Goal: Book appointment/travel/reservation

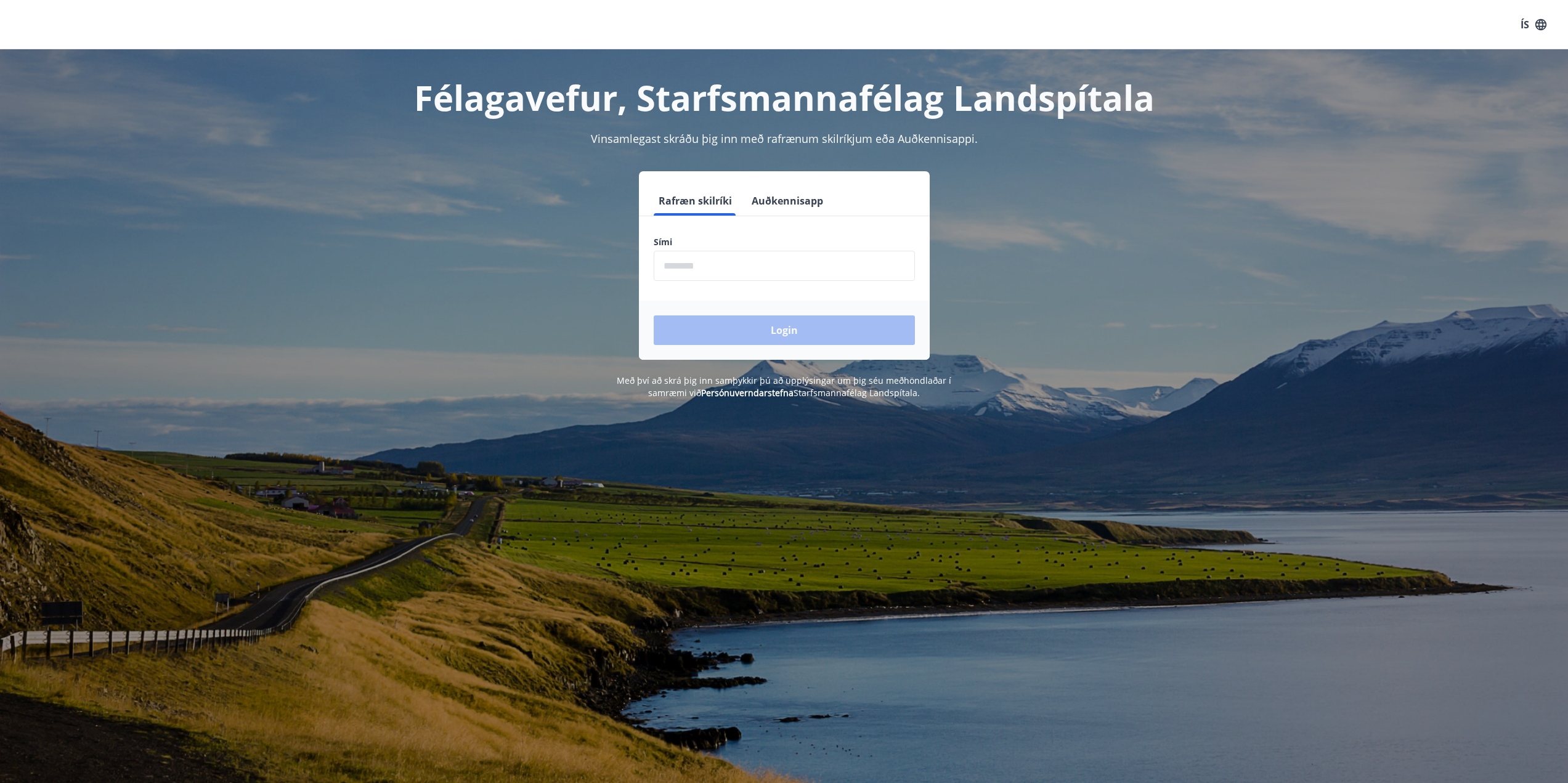
click at [801, 255] on input "phone" at bounding box center [784, 266] width 261 height 30
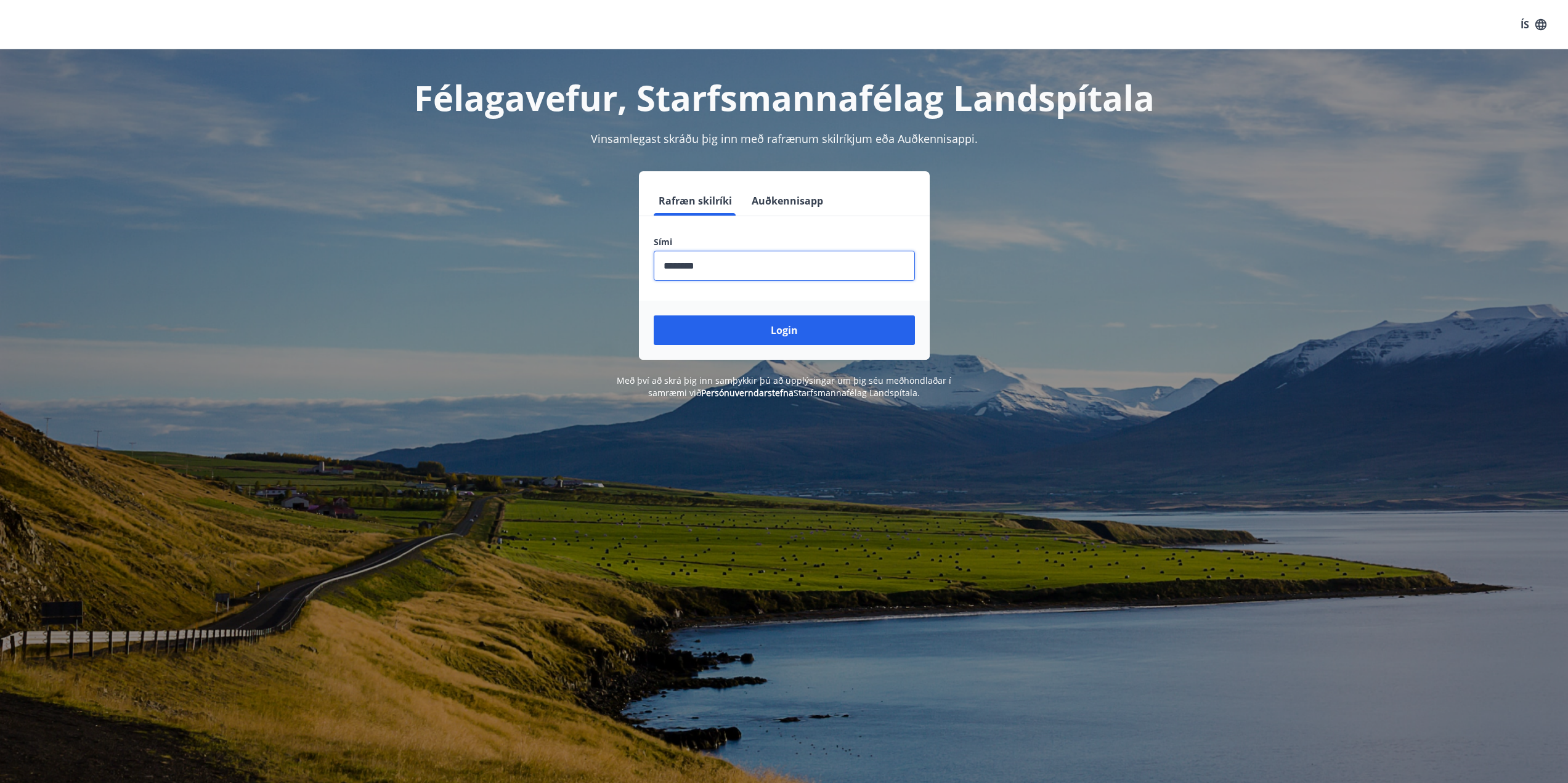
type input "********"
click at [654, 315] on button "Login" at bounding box center [784, 330] width 261 height 30
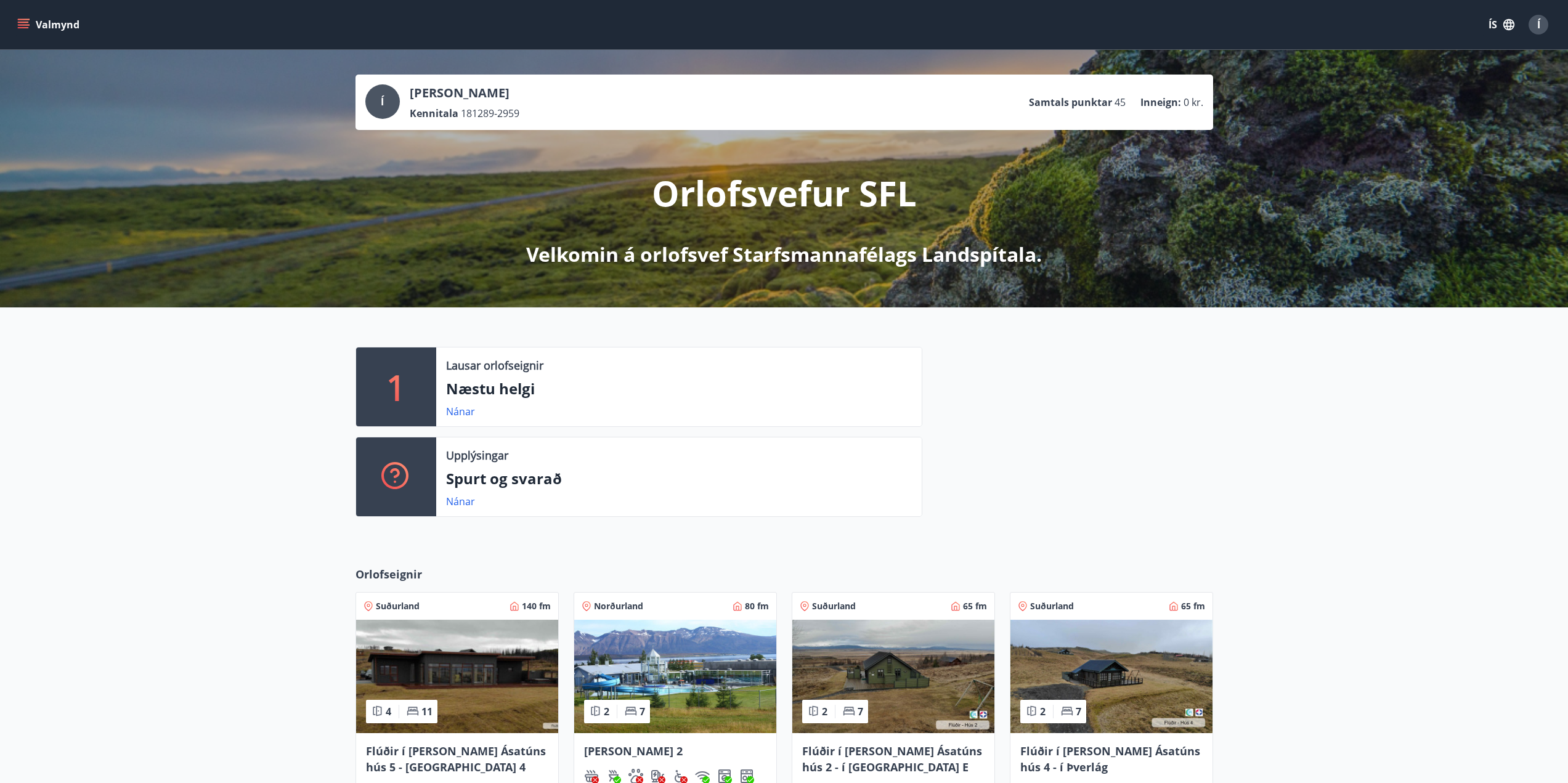
click at [21, 19] on icon "menu" at bounding box center [25, 19] width 14 height 1
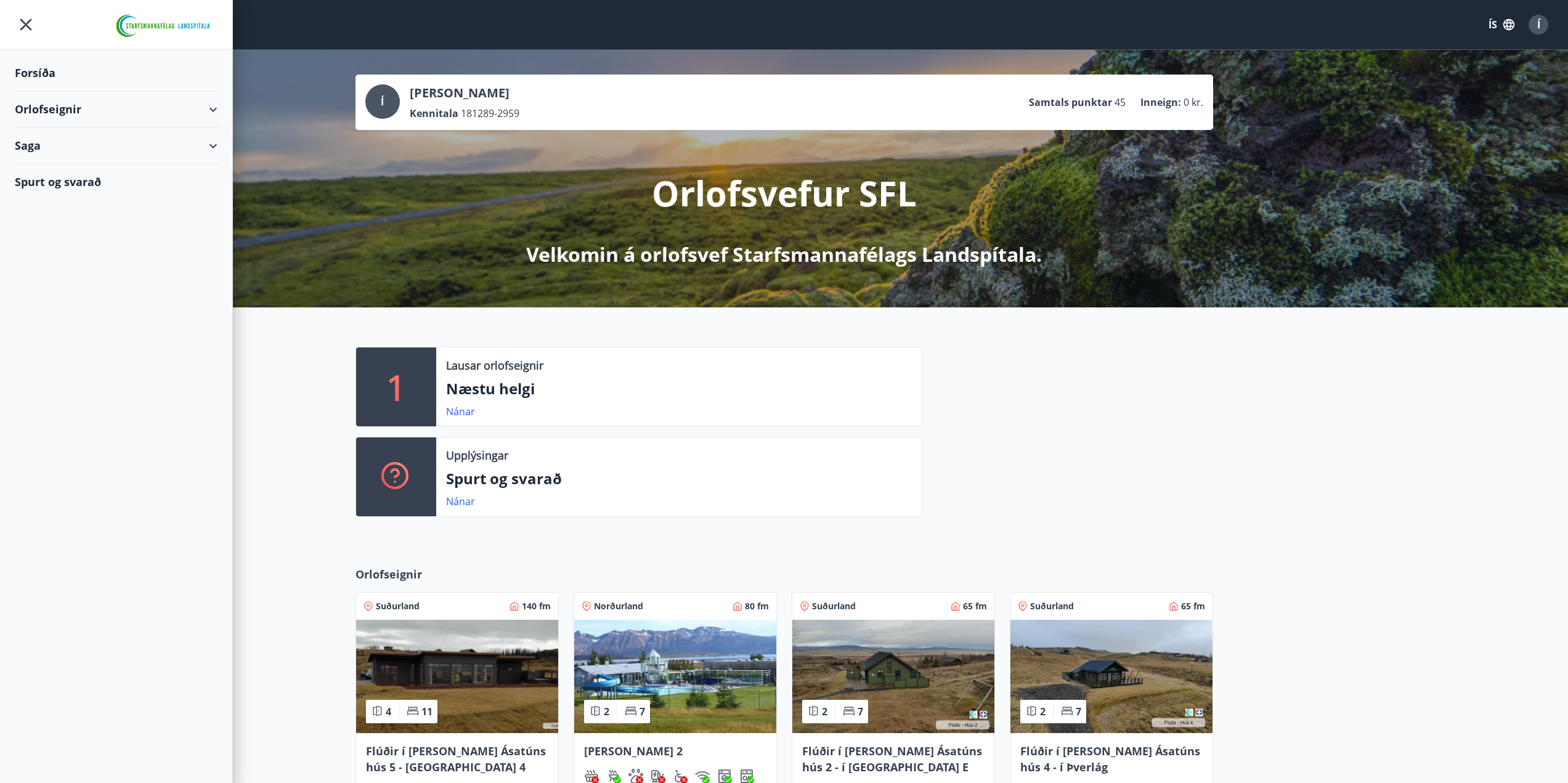
click at [209, 109] on div "Orlofseignir" at bounding box center [115, 109] width 202 height 36
click at [181, 162] on div "Bókunardagatal" at bounding box center [115, 167] width 183 height 26
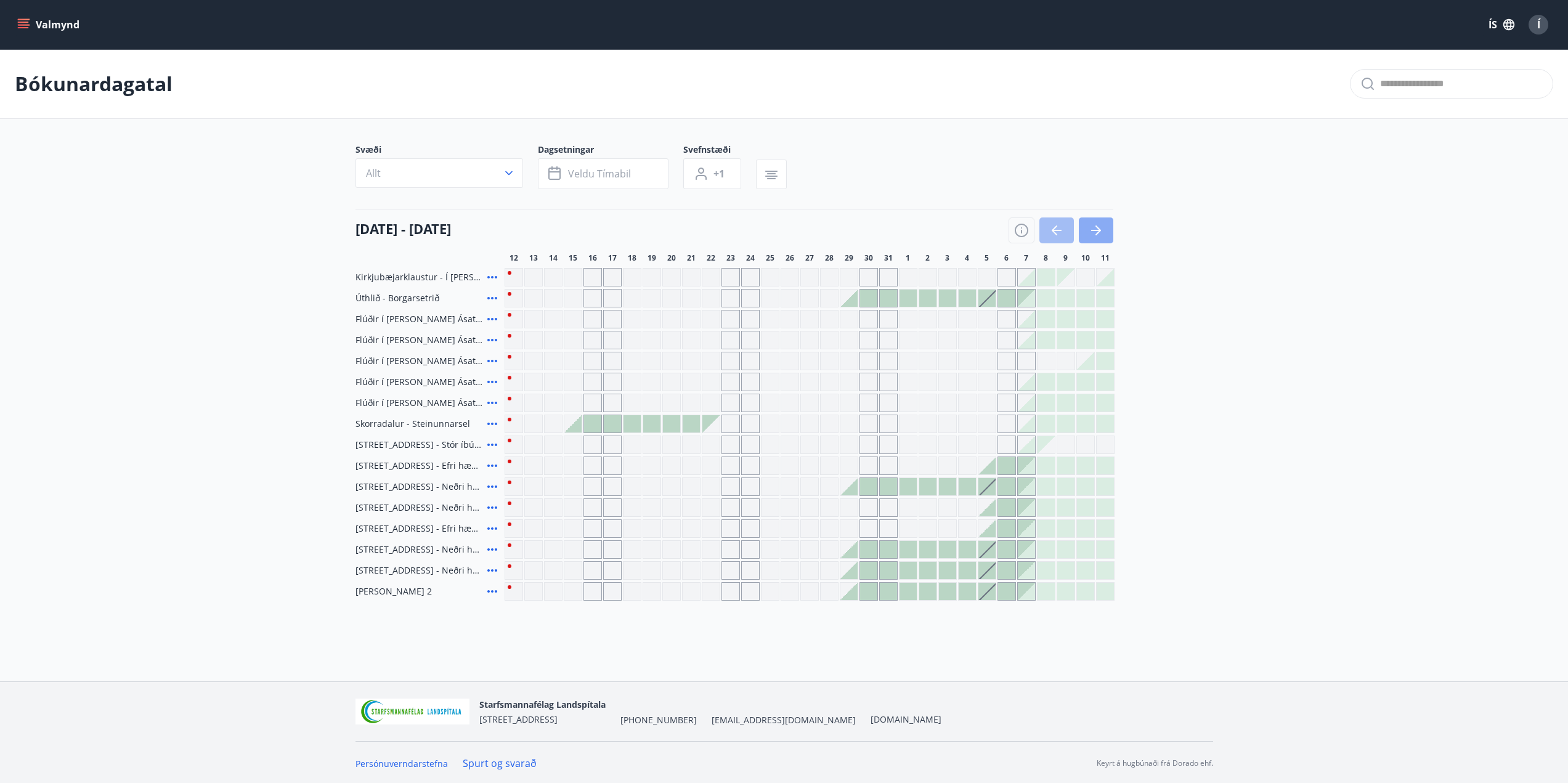
click at [1097, 228] on icon "button" at bounding box center [1096, 230] width 15 height 15
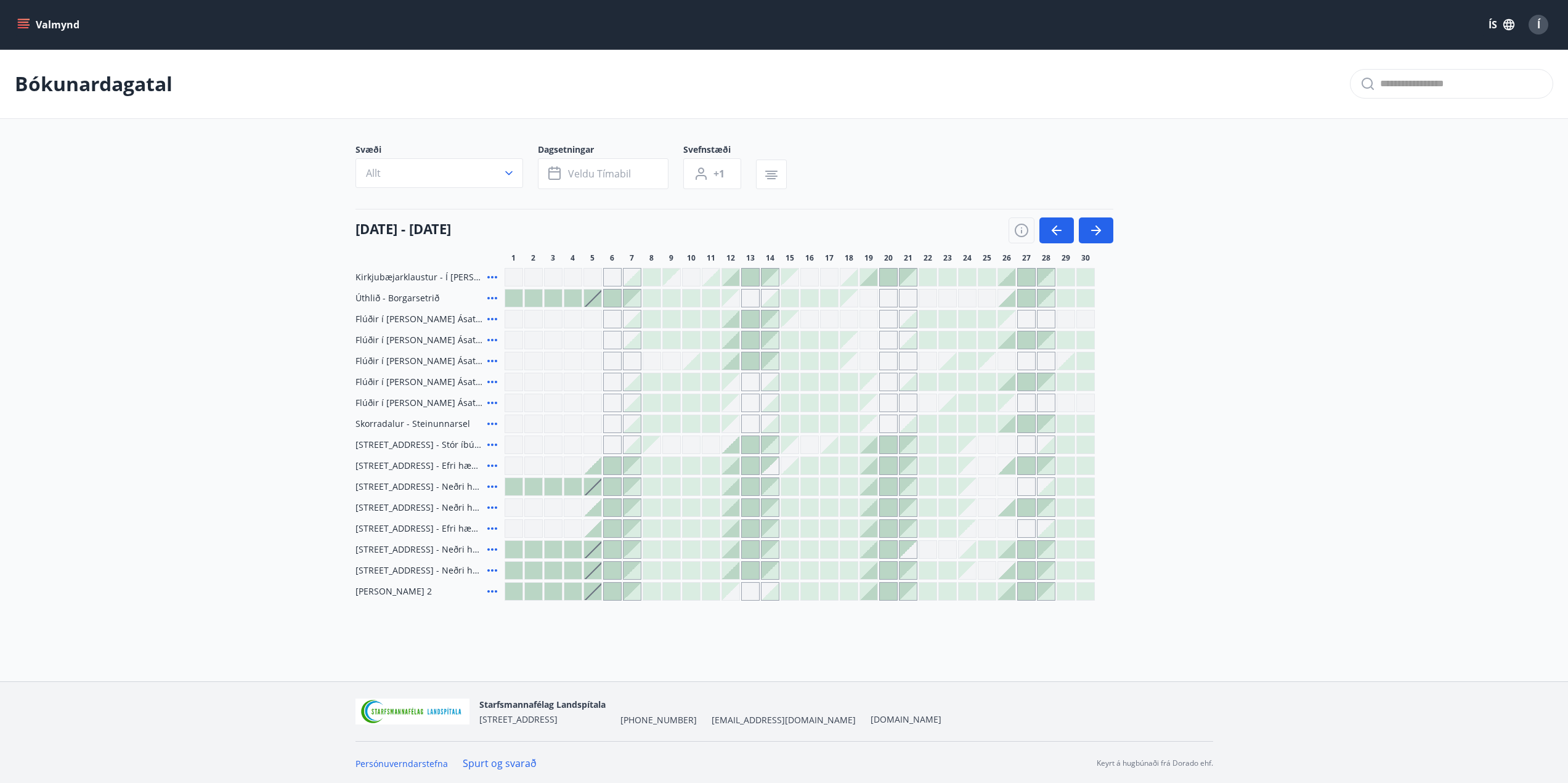
click at [754, 340] on div at bounding box center [750, 340] width 17 height 17
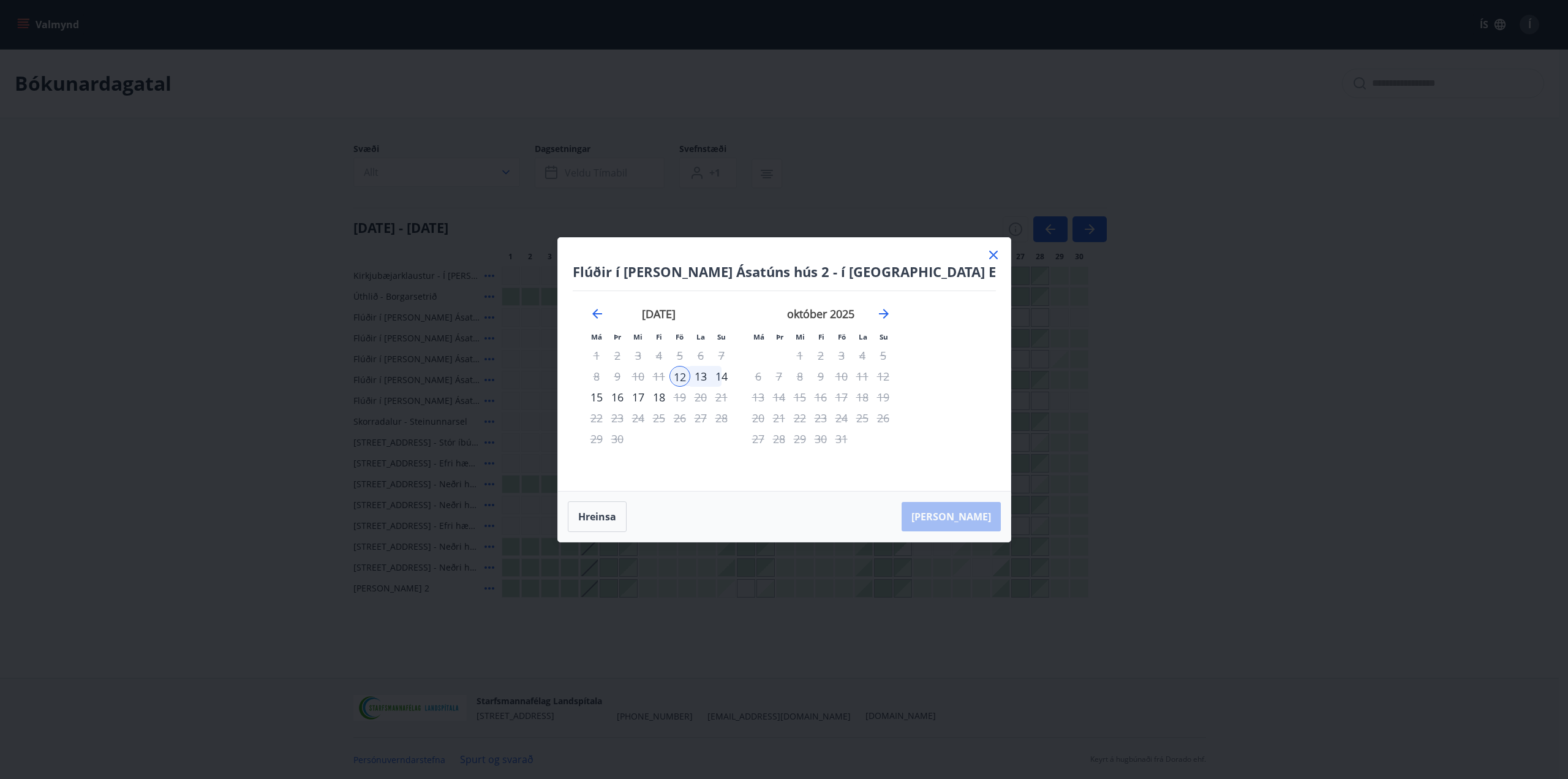
click at [989, 256] on icon at bounding box center [994, 255] width 9 height 9
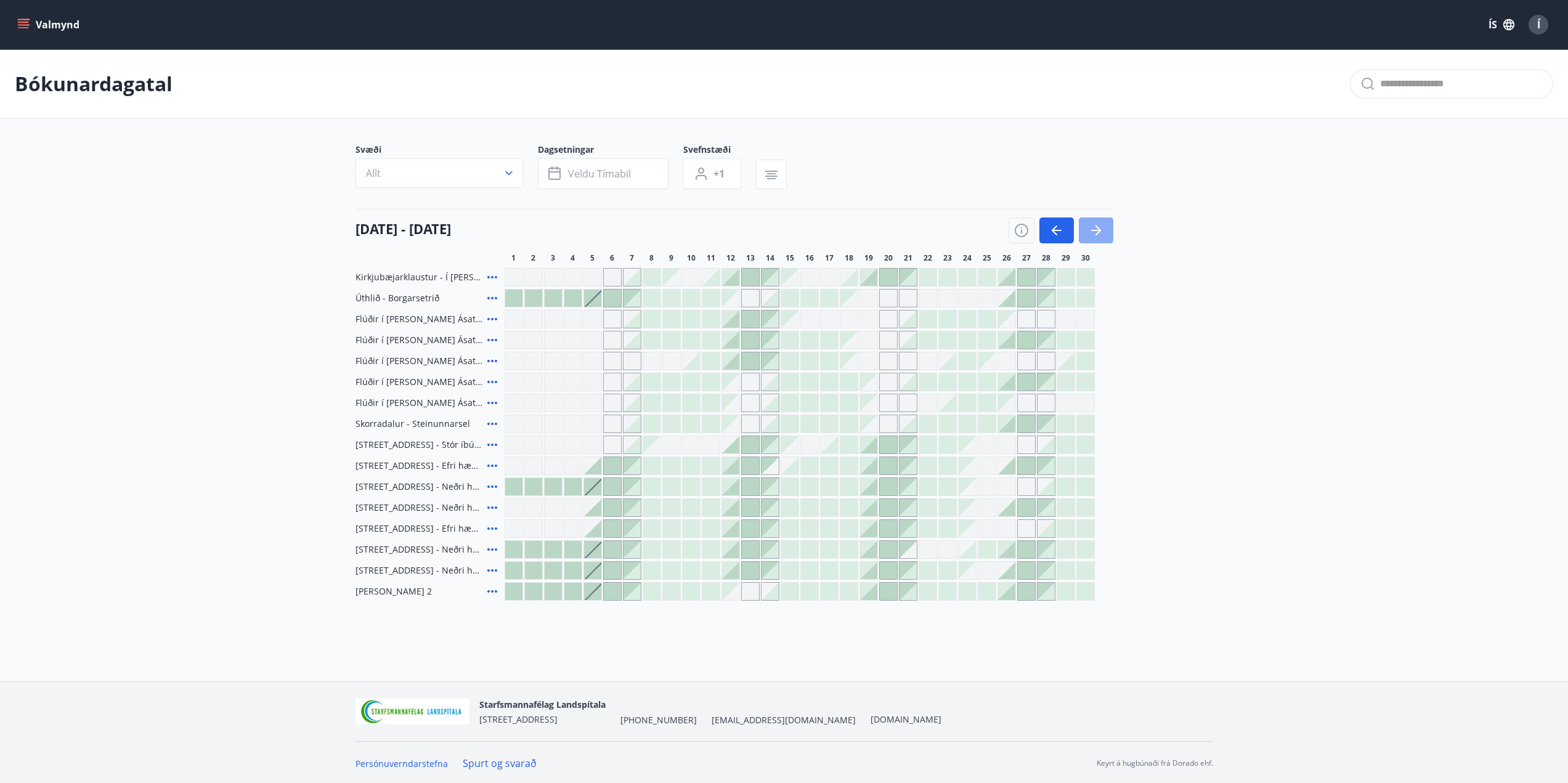
click at [1093, 232] on icon "button" at bounding box center [1096, 230] width 15 height 15
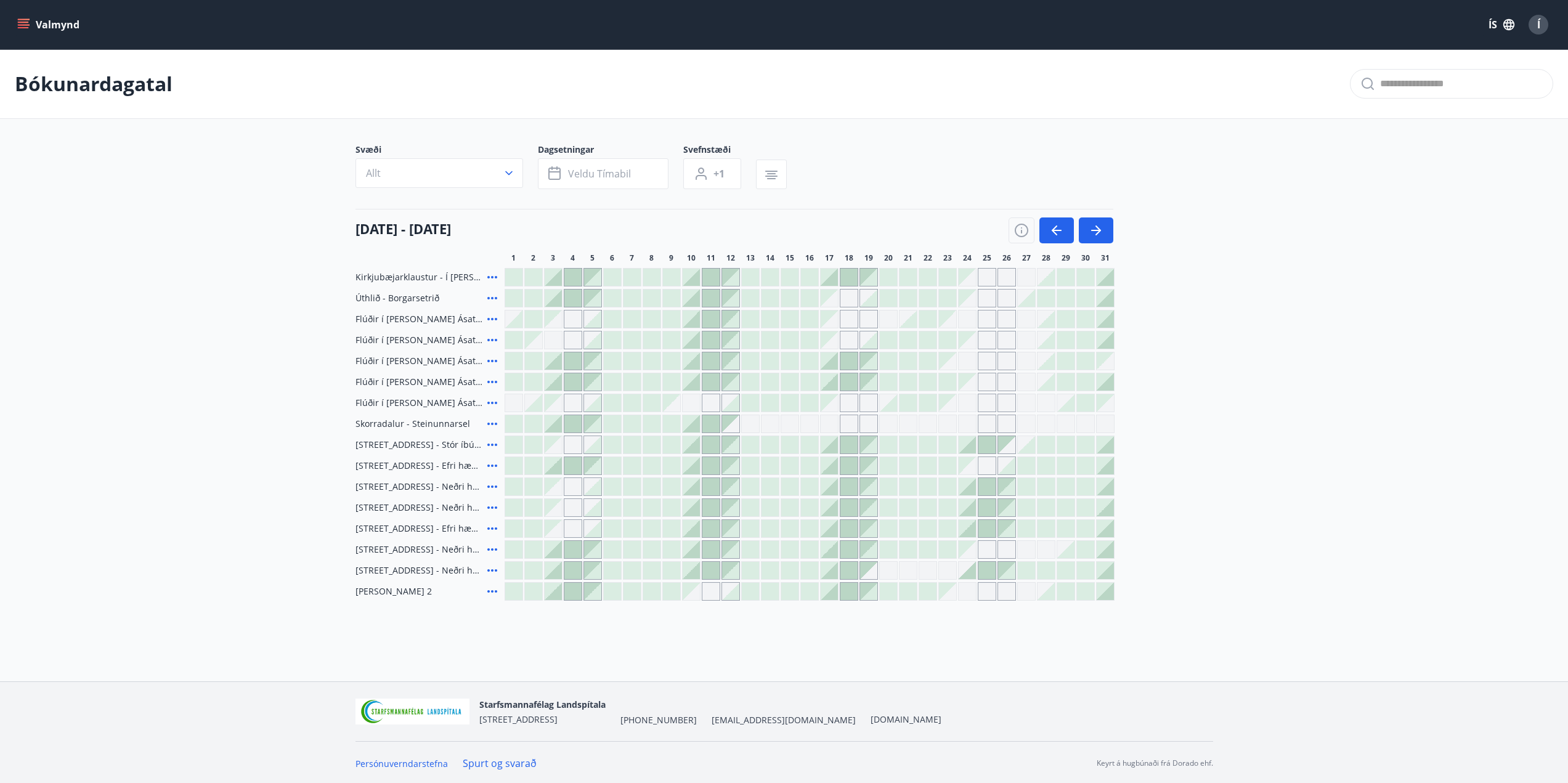
click at [713, 319] on div at bounding box center [711, 319] width 17 height 17
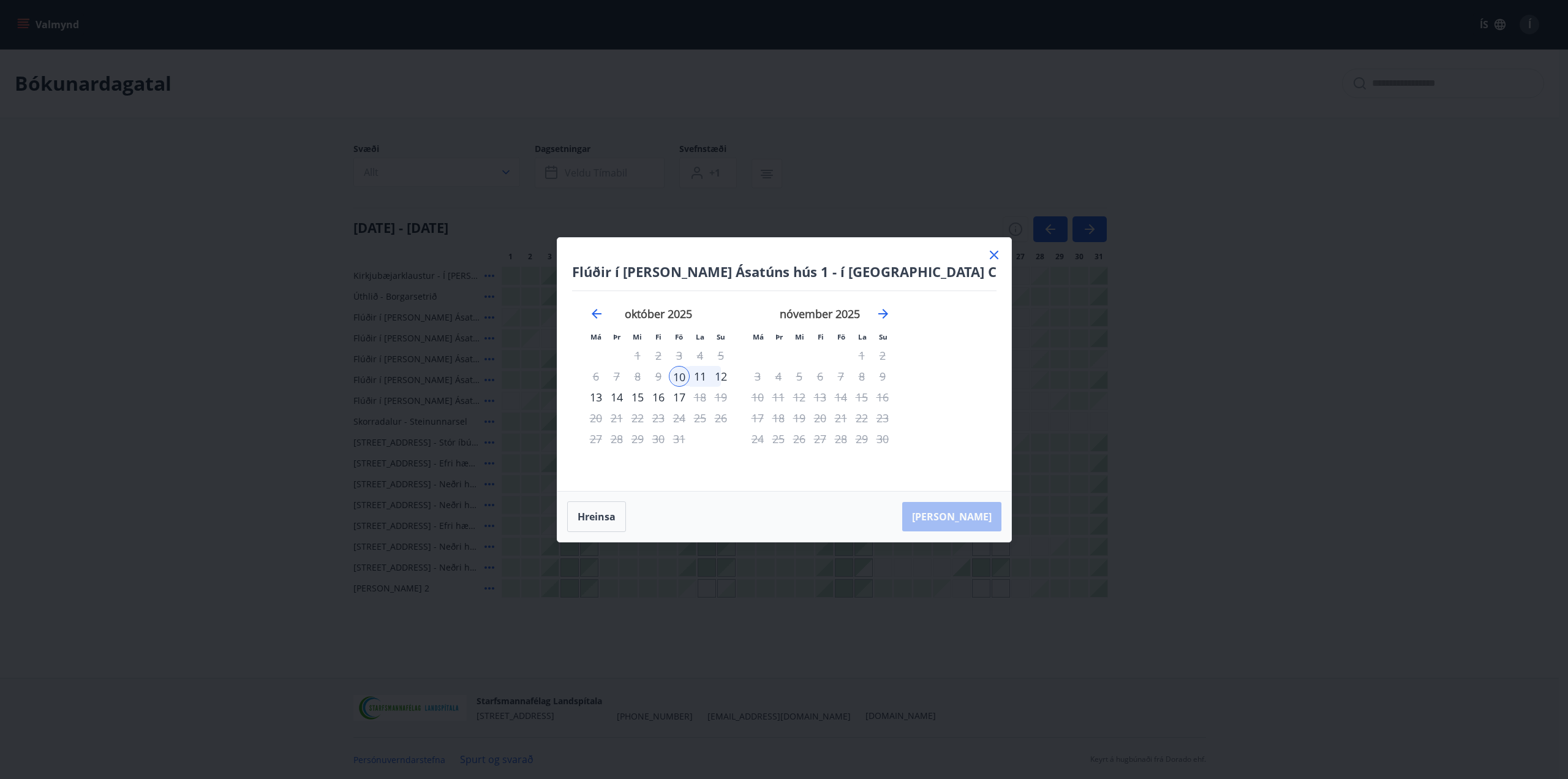
click at [987, 261] on icon at bounding box center [994, 255] width 15 height 15
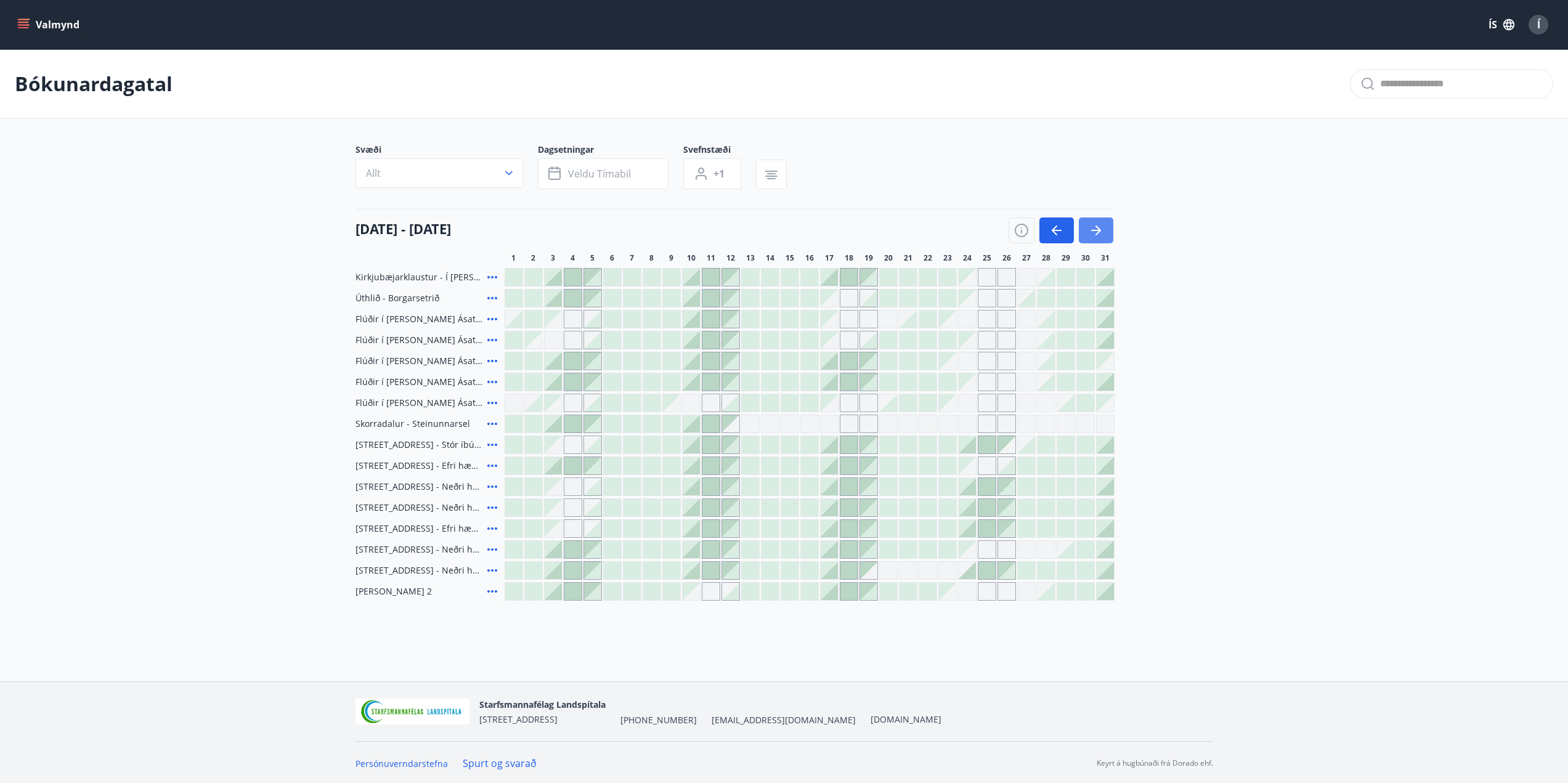
click at [1099, 237] on icon "button" at bounding box center [1096, 230] width 15 height 15
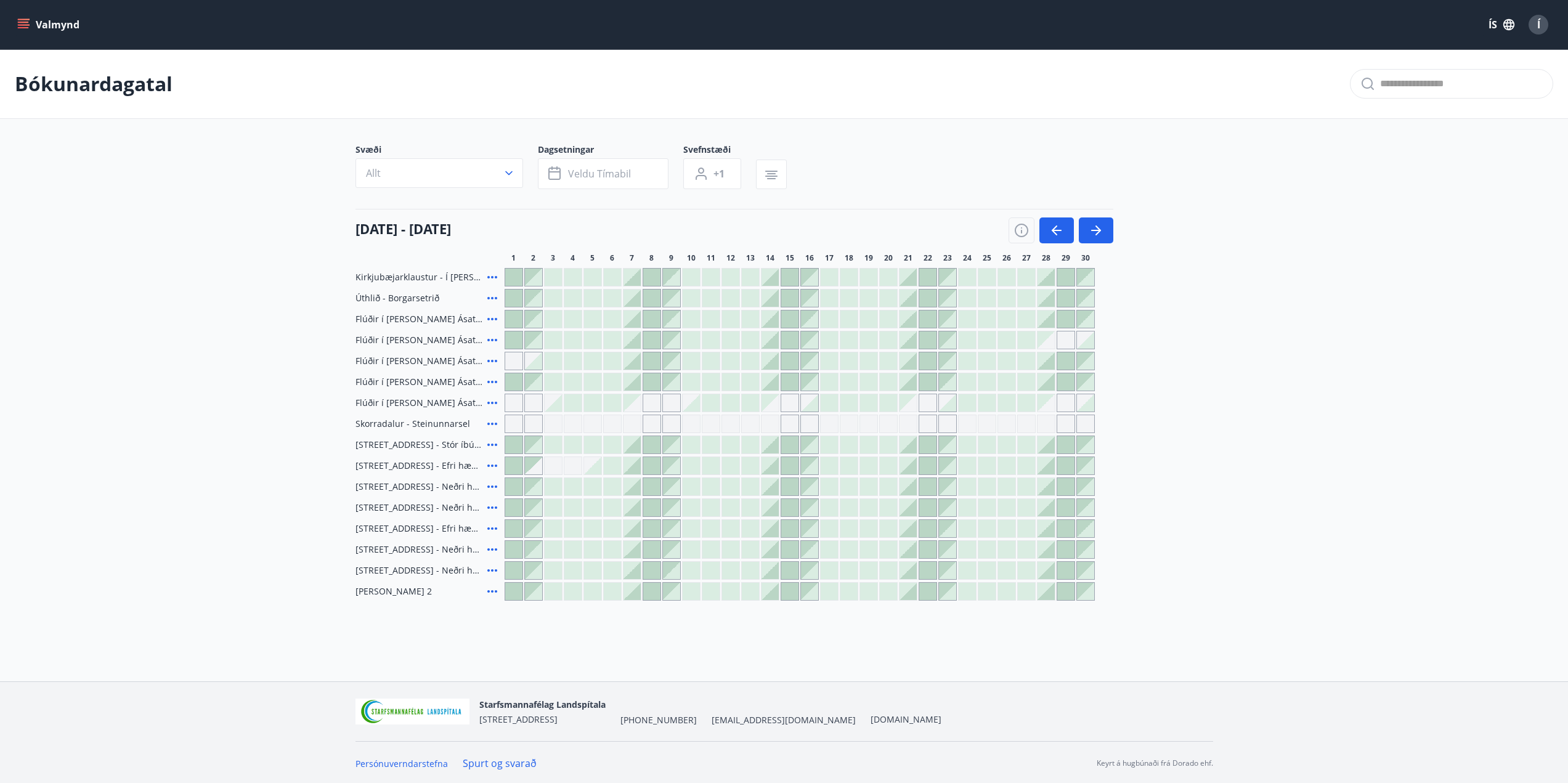
click at [926, 405] on div "Gráir dagar eru ekki bókanlegir" at bounding box center [927, 402] width 18 height 18
click at [1159, 424] on div "Kirkjubæjarklaustur - Í landi Hæðargarðs Úthlið - Borgarsetrið Flúðir í landi Á…" at bounding box center [784, 434] width 858 height 332
click at [928, 405] on div "Gráir dagar eru ekki bókanlegir" at bounding box center [927, 402] width 18 height 18
click at [1217, 378] on div "Svæði Allt Dagsetningar Veldu tímabil Svefnstæði +1 01 nóvember - 30 nóvember 1…" at bounding box center [784, 372] width 887 height 457
click at [1105, 234] on button "button" at bounding box center [1096, 230] width 35 height 26
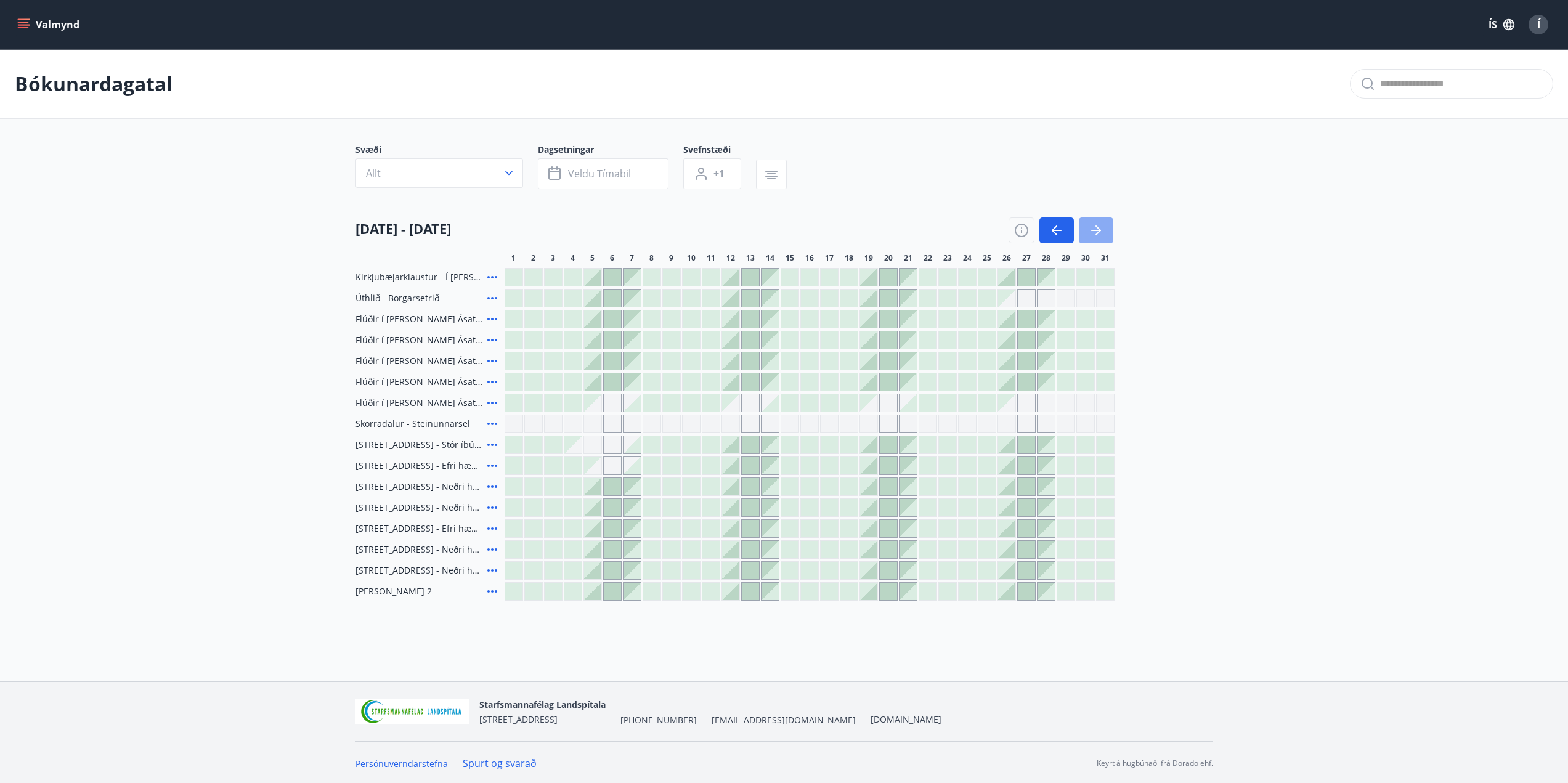
click at [1096, 231] on icon "button" at bounding box center [1095, 230] width 10 height 1
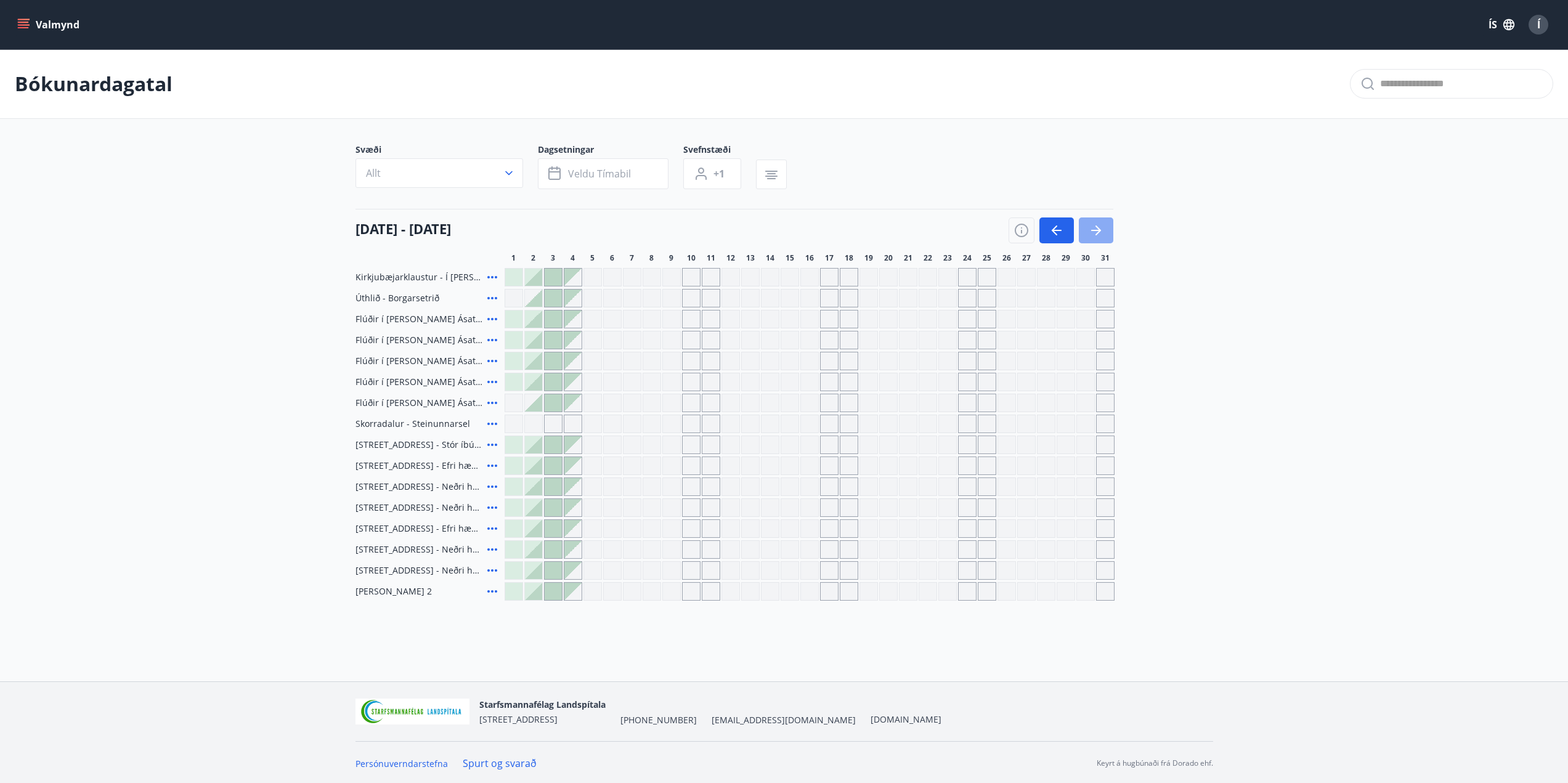
click at [1094, 231] on icon "button" at bounding box center [1095, 230] width 10 height 1
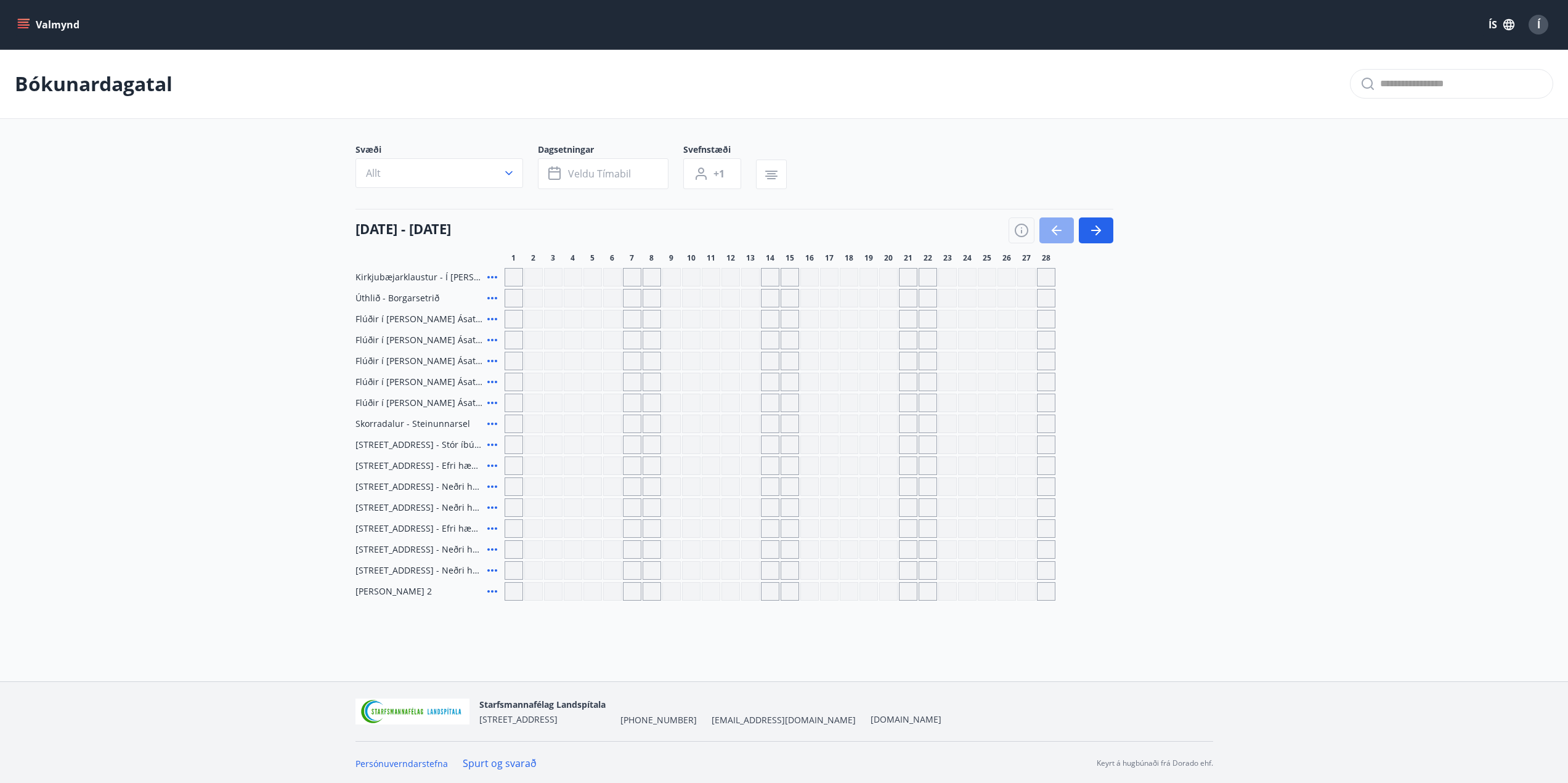
click at [1057, 234] on icon "button" at bounding box center [1056, 230] width 15 height 15
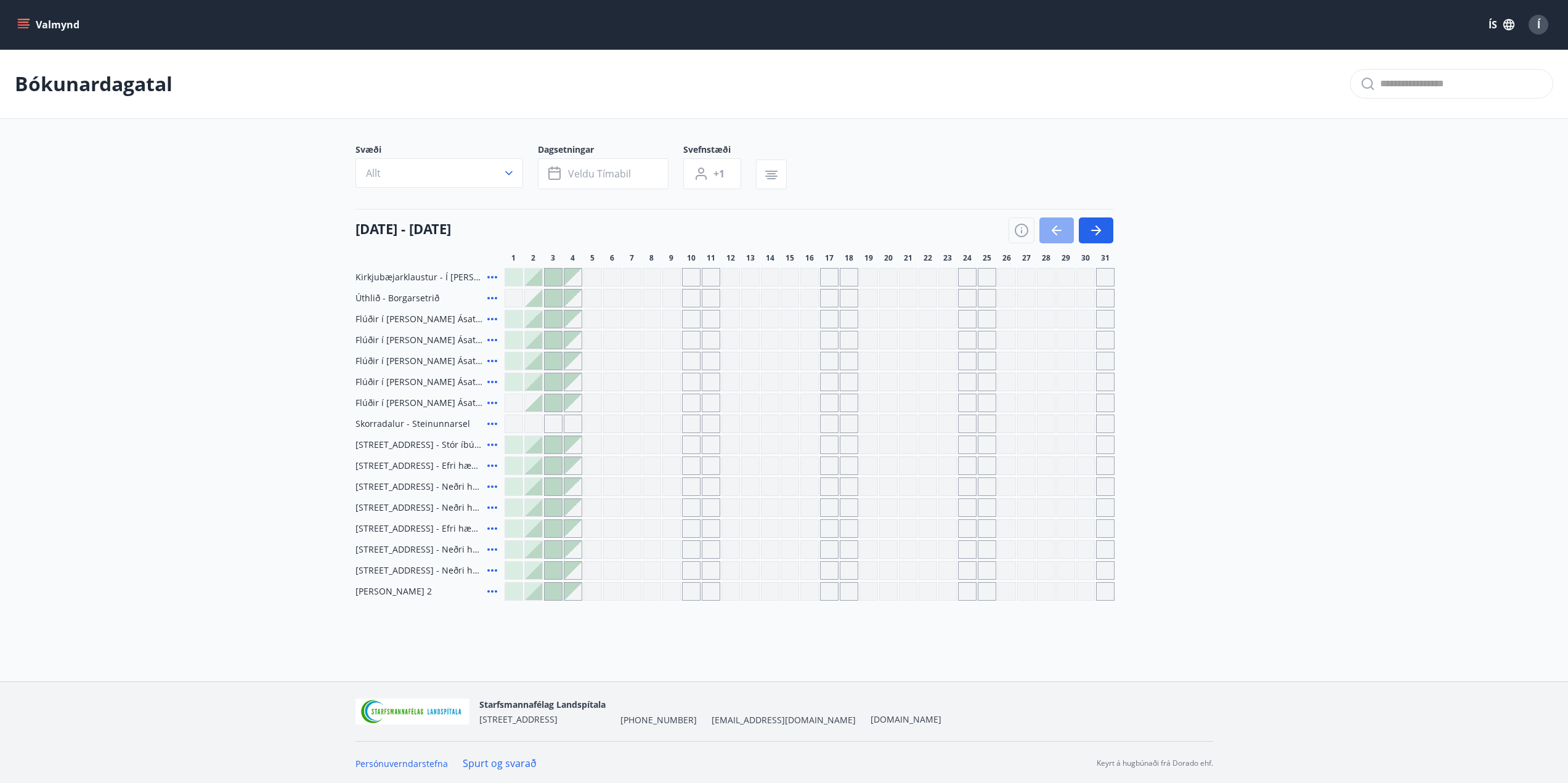
click at [1057, 234] on icon "button" at bounding box center [1056, 230] width 15 height 15
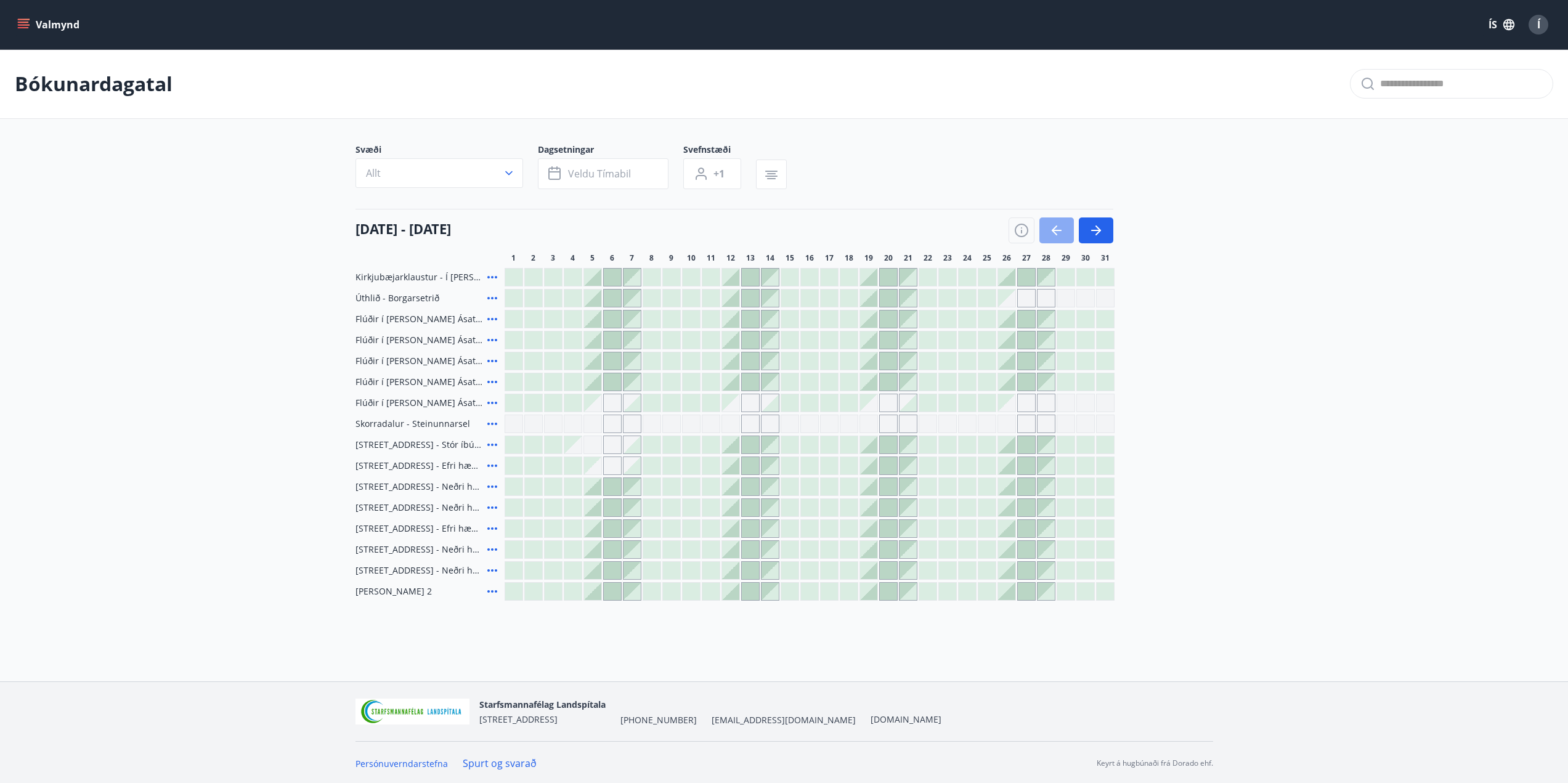
click at [1057, 234] on icon "button" at bounding box center [1056, 230] width 15 height 15
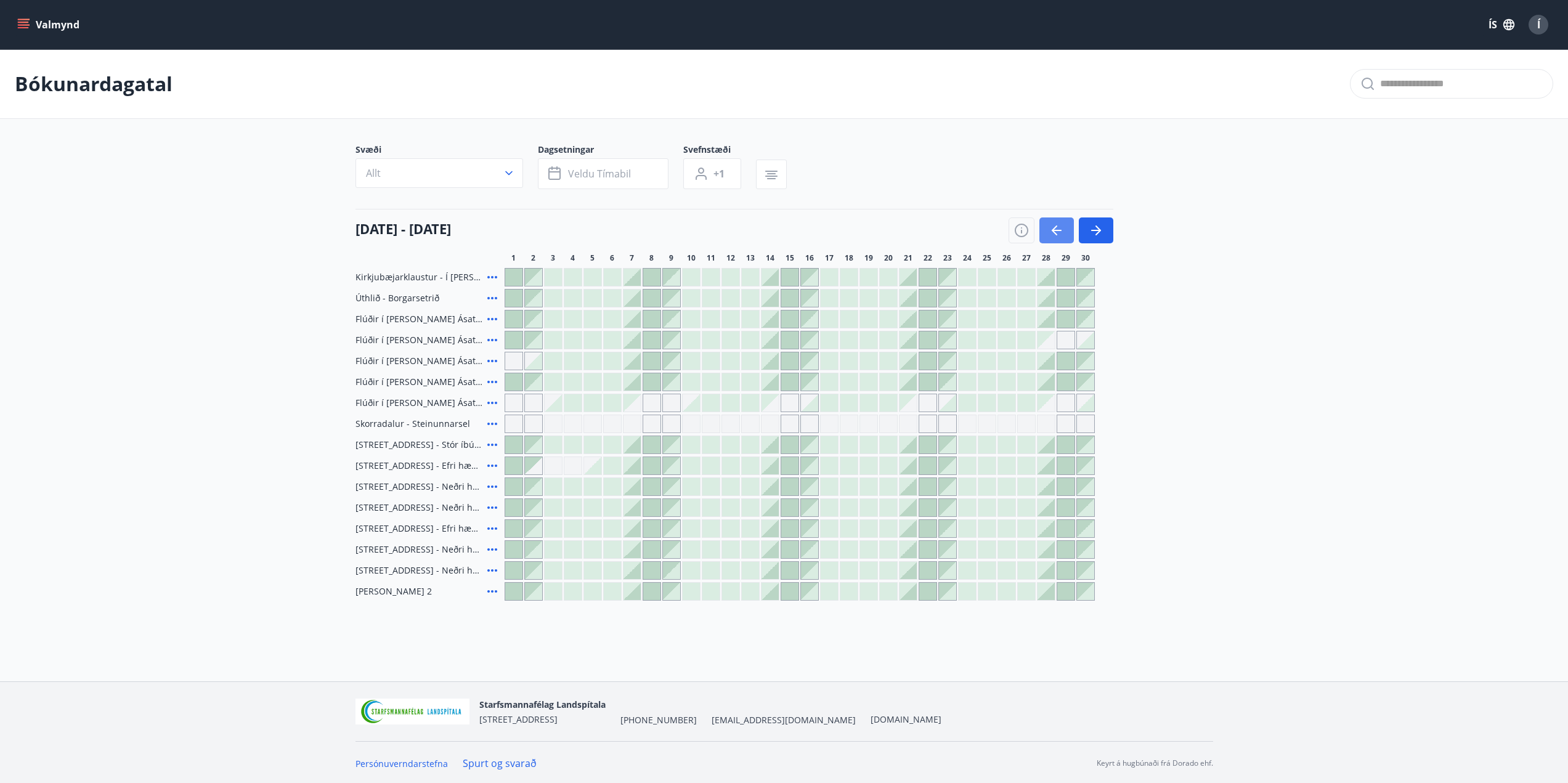
click at [1057, 234] on icon "button" at bounding box center [1056, 230] width 15 height 15
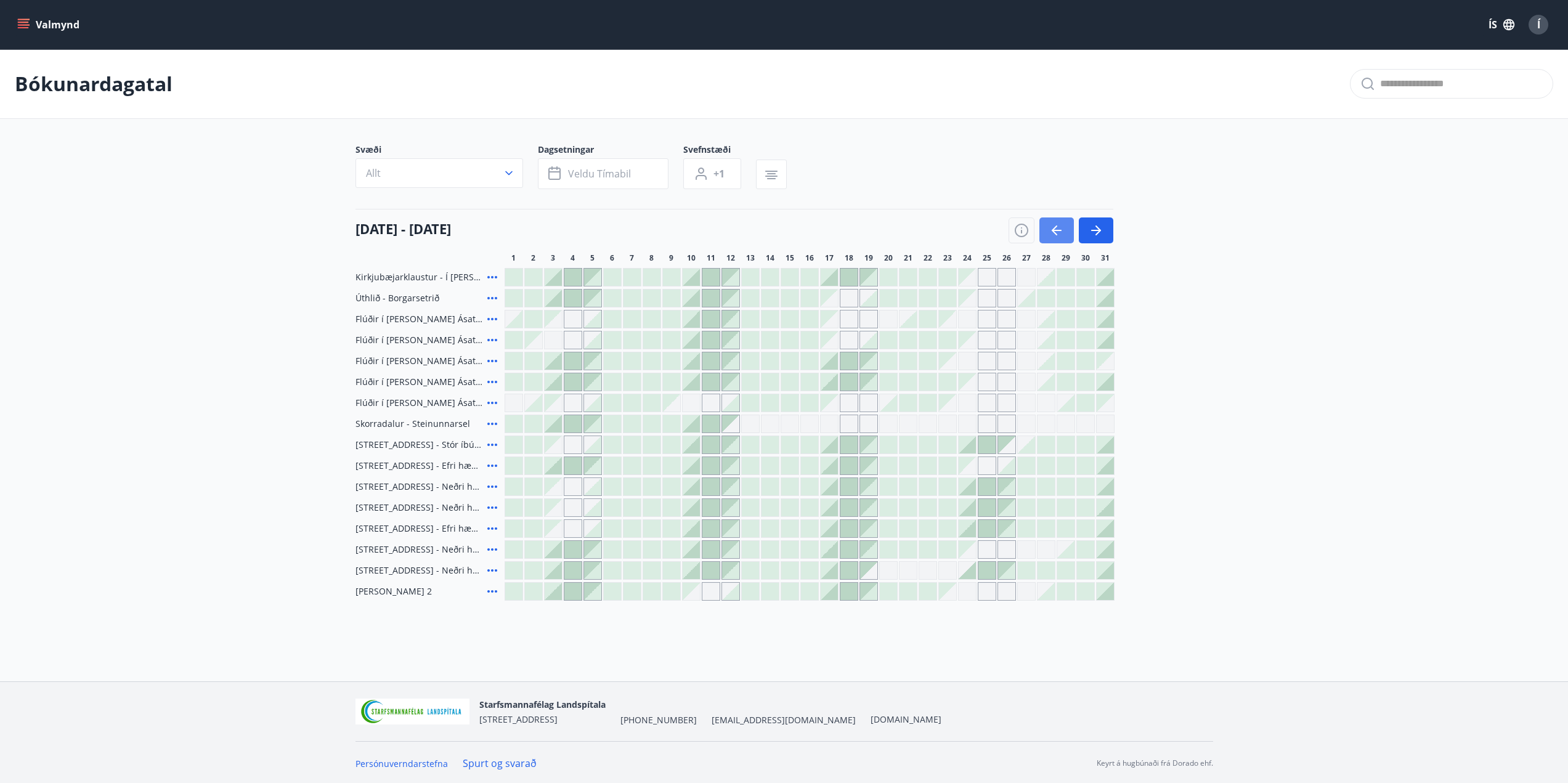
click at [1057, 234] on icon "button" at bounding box center [1056, 230] width 15 height 15
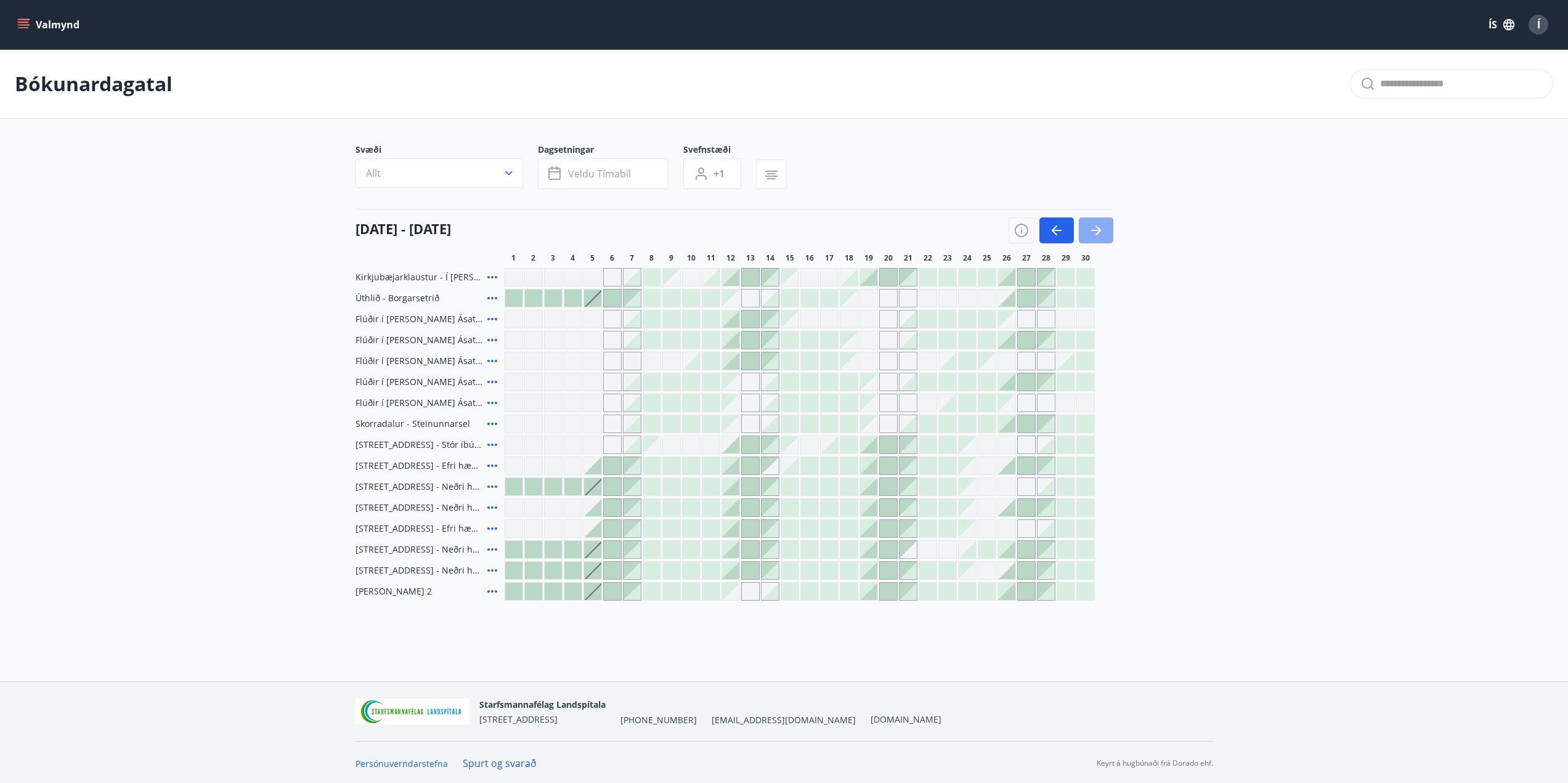
click at [1095, 233] on icon "button" at bounding box center [1096, 230] width 15 height 15
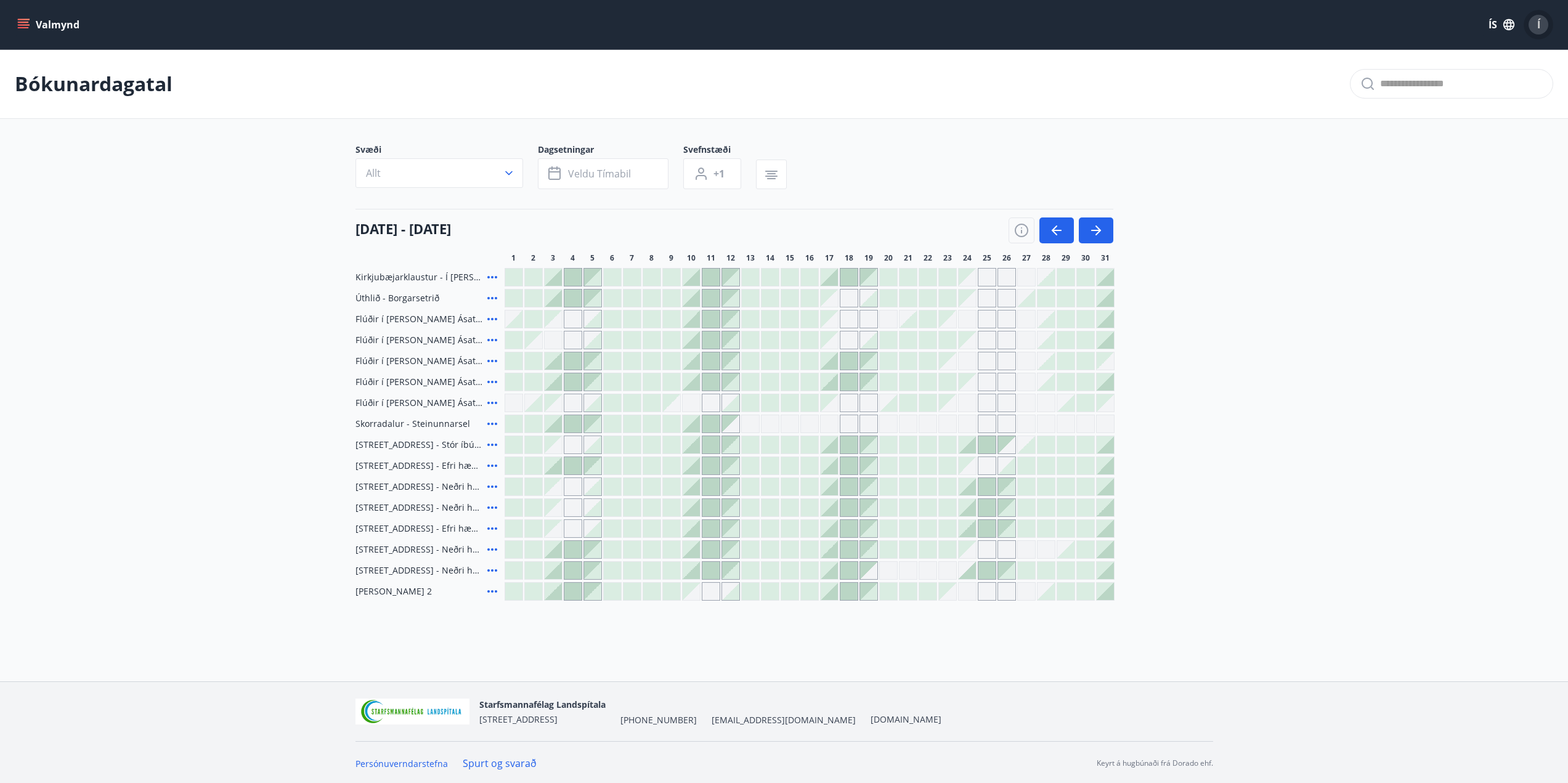
click at [1538, 24] on span "Í" at bounding box center [1538, 25] width 3 height 14
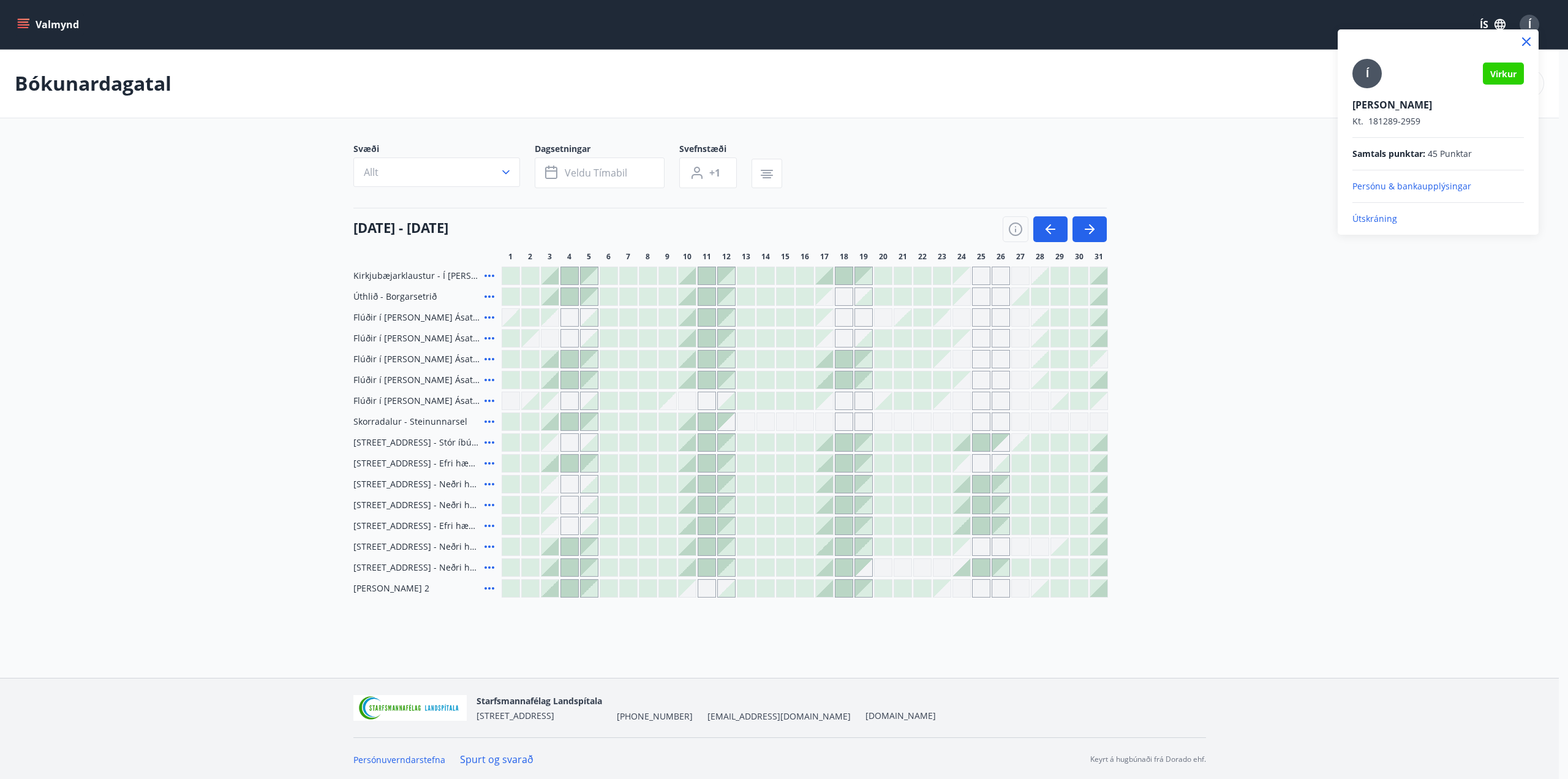
click at [1378, 222] on p "Útskráning" at bounding box center [1438, 218] width 172 height 12
